Goal: Information Seeking & Learning: Learn about a topic

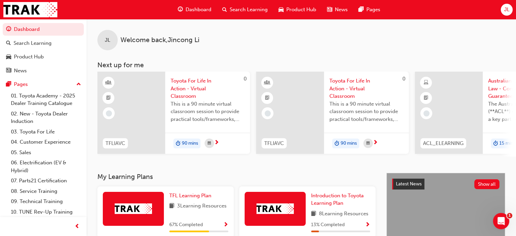
click at [191, 7] on span "Dashboard" at bounding box center [198, 10] width 26 height 8
click at [248, 10] on span "Search Learning" at bounding box center [248, 10] width 38 height 8
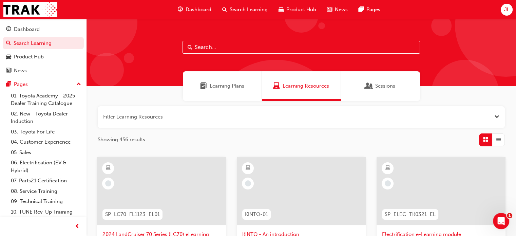
click at [265, 133] on div "Showing 456 results" at bounding box center [301, 139] width 407 height 13
click at [209, 138] on div "Showing 456 results" at bounding box center [301, 139] width 407 height 13
click at [196, 9] on span "Dashboard" at bounding box center [198, 10] width 26 height 8
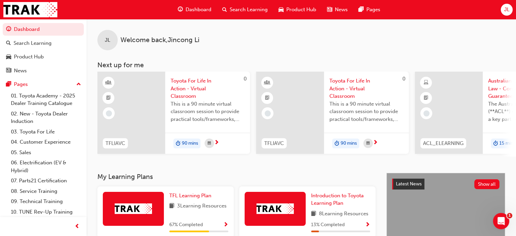
click at [254, 10] on span "Search Learning" at bounding box center [248, 10] width 38 height 8
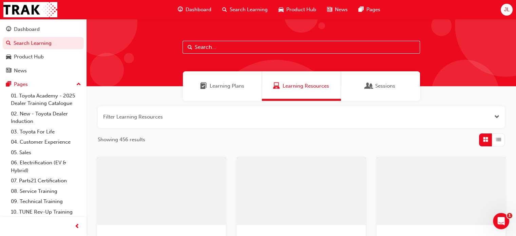
click at [223, 84] on span "Learning Plans" at bounding box center [226, 86] width 35 height 8
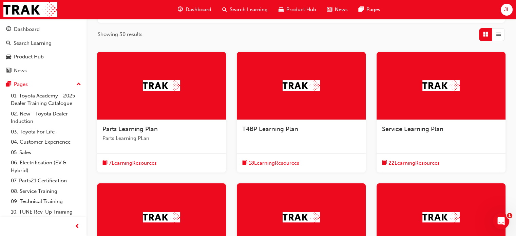
scroll to position [102, 0]
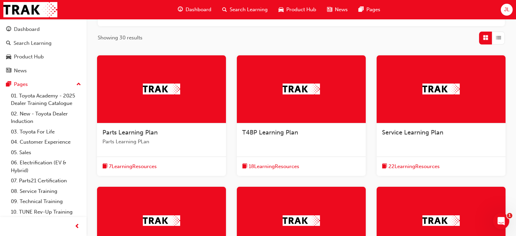
click at [438, 92] on img at bounding box center [440, 88] width 37 height 11
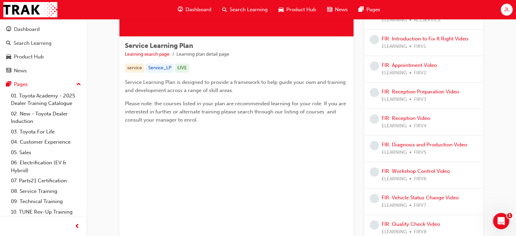
scroll to position [68, 0]
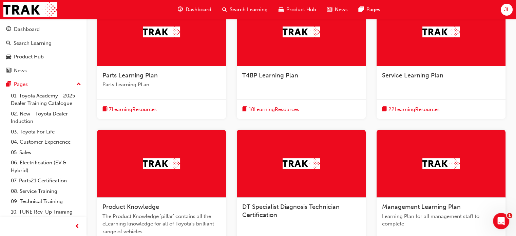
scroll to position [271, 0]
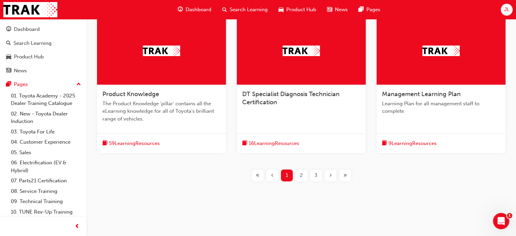
click at [313, 177] on div "3" at bounding box center [316, 175] width 12 height 12
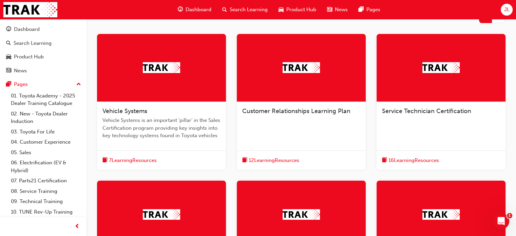
scroll to position [102, 0]
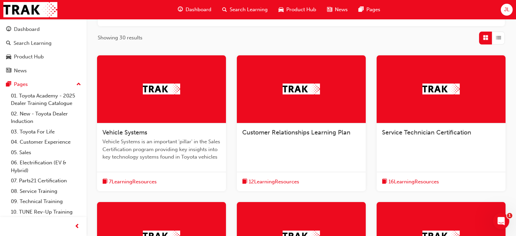
click at [446, 102] on div at bounding box center [440, 89] width 129 height 68
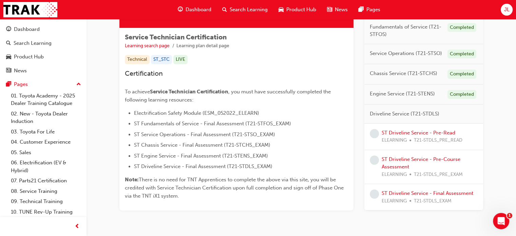
scroll to position [133, 0]
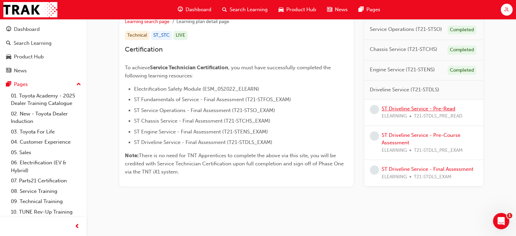
click at [426, 108] on link "ST Driveline Service - Pre-Read" at bounding box center [418, 108] width 74 height 6
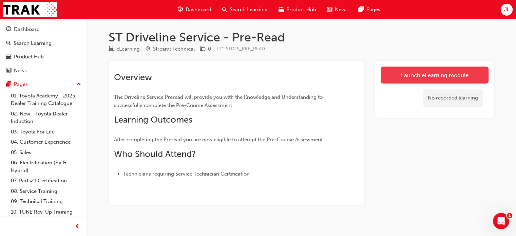
click at [426, 73] on link "Launch eLearning module" at bounding box center [434, 74] width 108 height 17
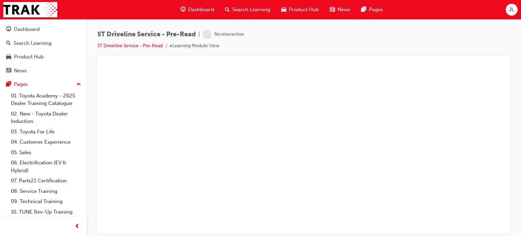
click at [514, 13] on div "JL" at bounding box center [511, 10] width 12 height 12
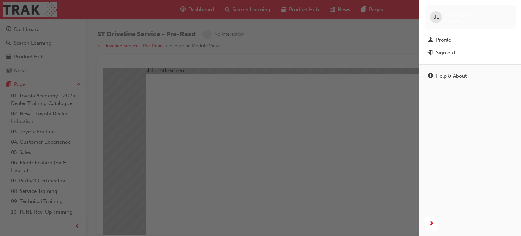
click at [354, 36] on div "button" at bounding box center [209, 118] width 419 height 236
